Goal: Find specific page/section: Find specific page/section

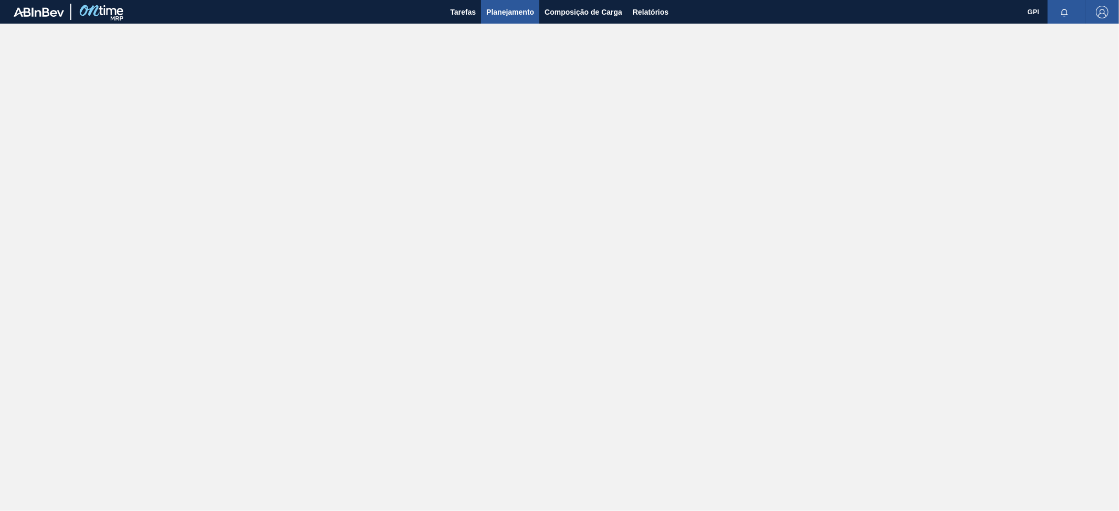
click at [511, 17] on span "Planejamento" at bounding box center [510, 12] width 48 height 13
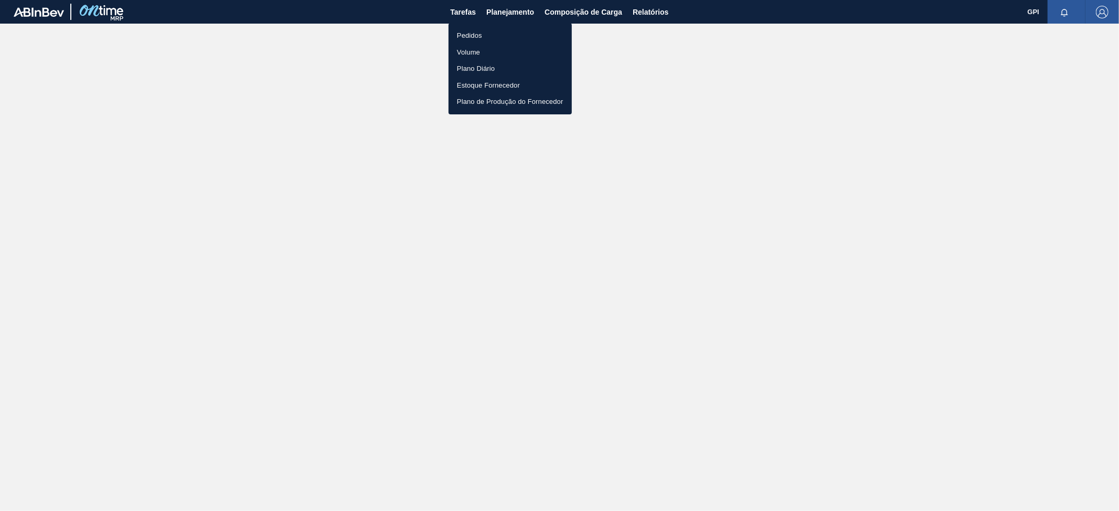
click at [473, 32] on li "Pedidos" at bounding box center [510, 35] width 123 height 17
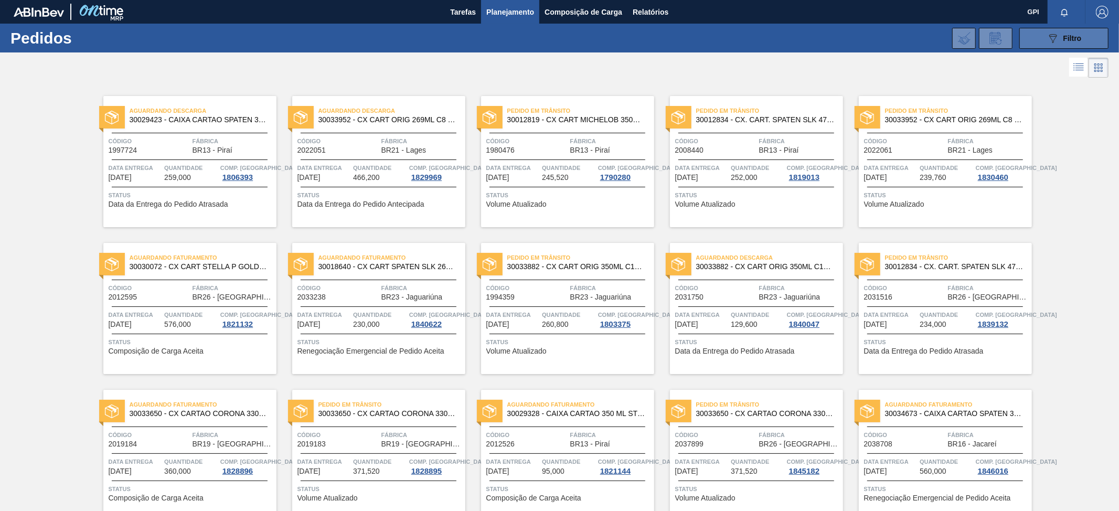
click at [1064, 34] on span "Filtro" at bounding box center [1073, 38] width 18 height 8
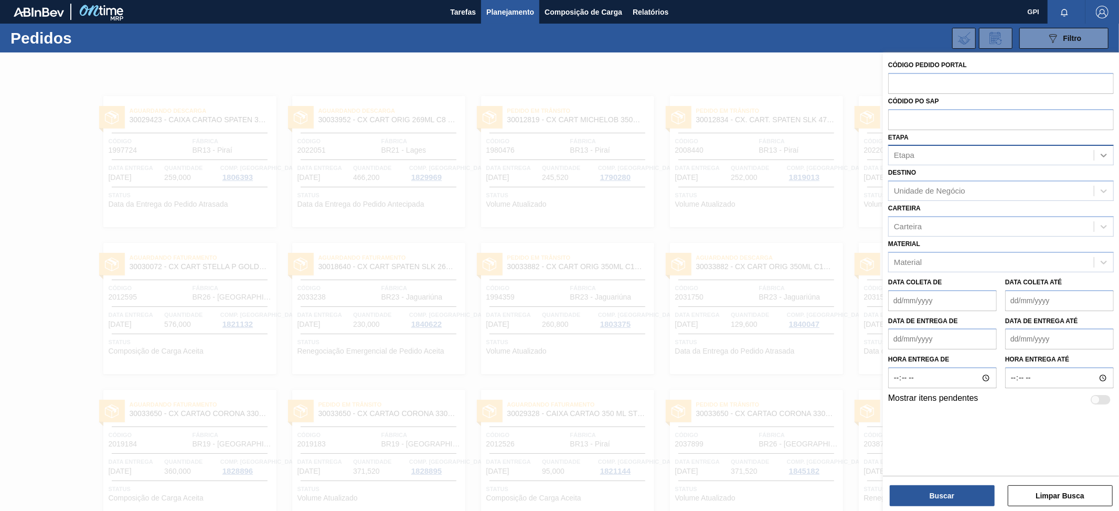
click at [1107, 152] on icon at bounding box center [1104, 155] width 10 height 10
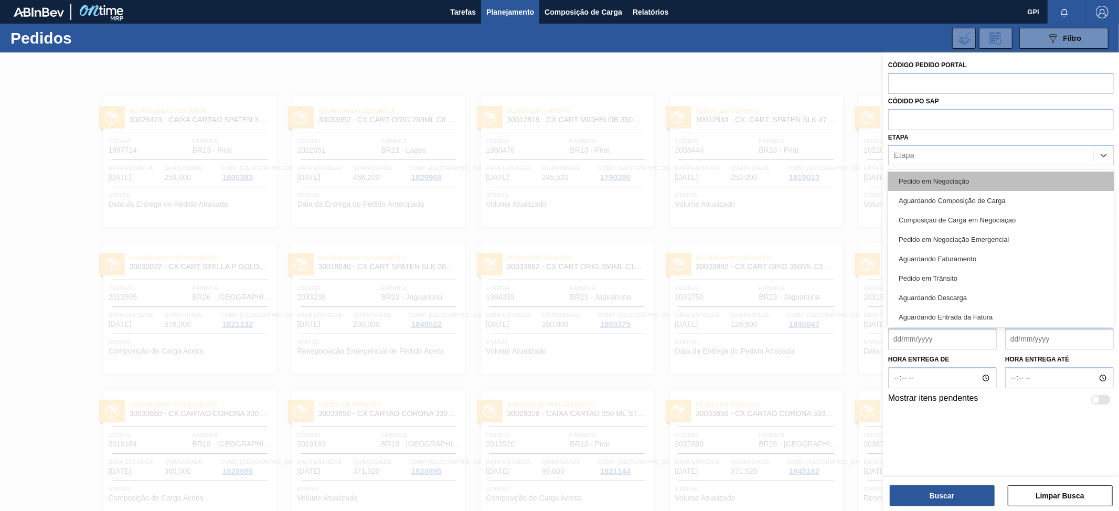
click at [975, 185] on div "Pedido em Negociação" at bounding box center [1001, 181] width 226 height 19
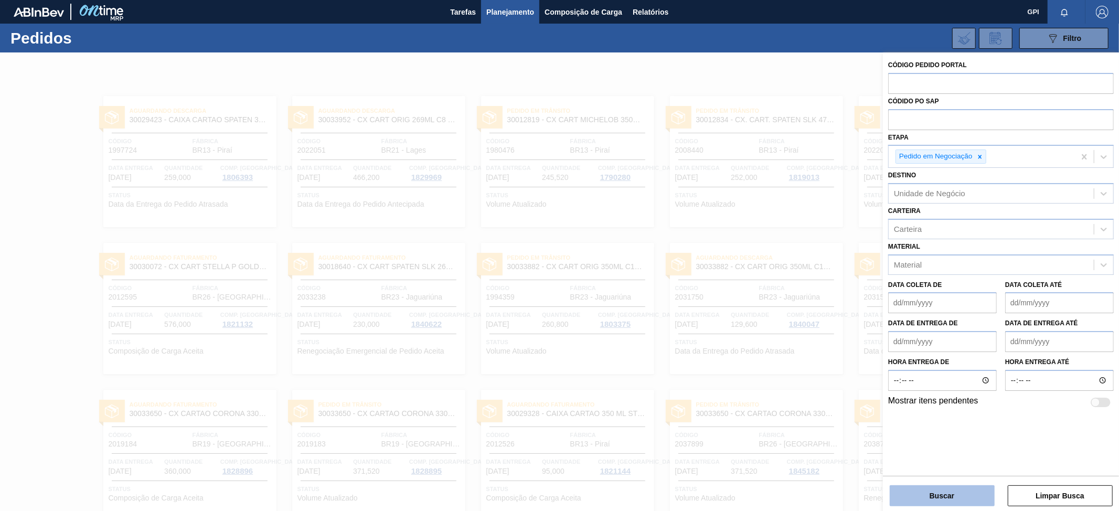
click at [938, 492] on button "Buscar" at bounding box center [942, 495] width 105 height 21
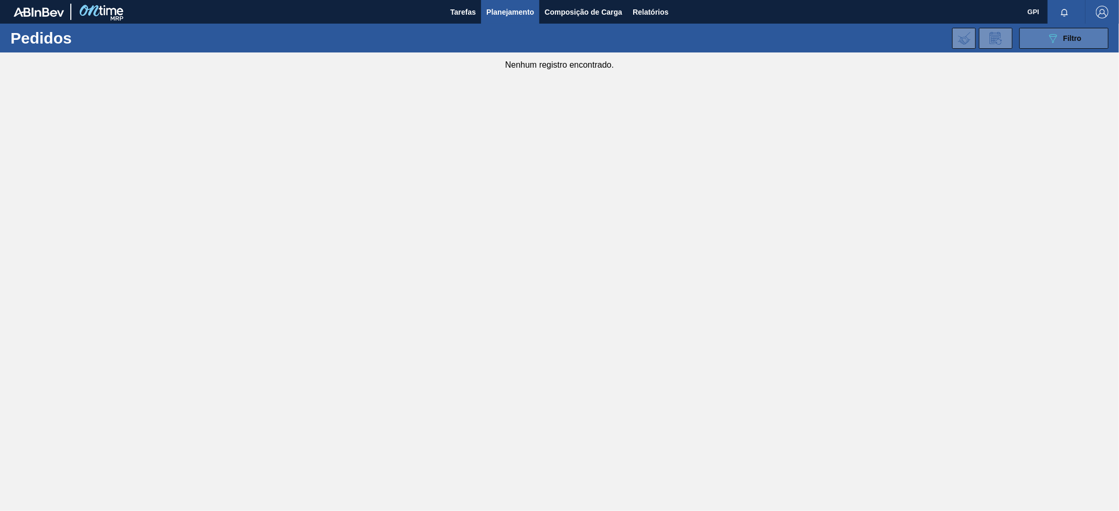
click at [1054, 35] on icon "089F7B8B-B2A5-4AFE-B5C0-19BA573D28AC" at bounding box center [1053, 38] width 13 height 13
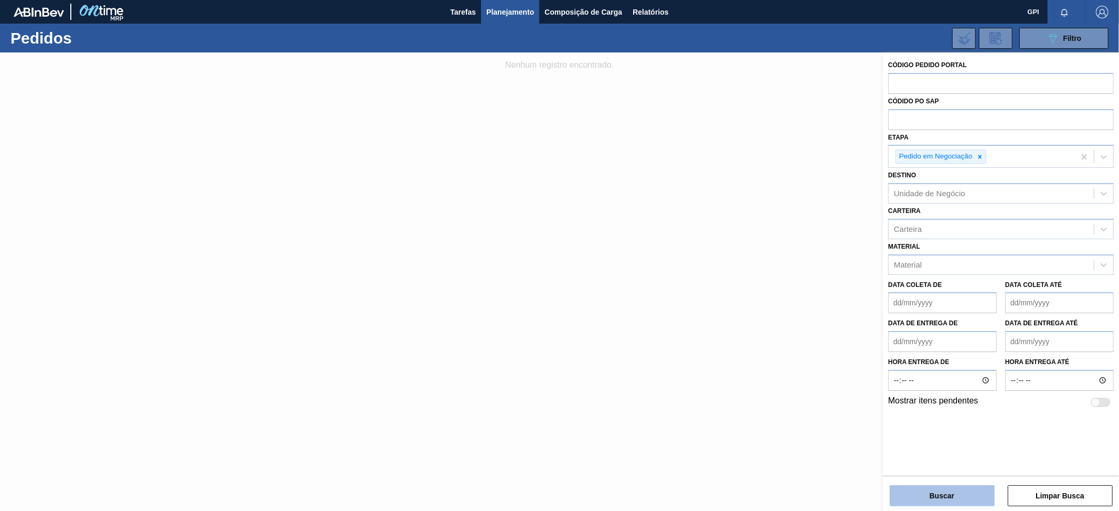
click at [919, 493] on button "Buscar" at bounding box center [942, 495] width 105 height 21
